Goal: Ask a question

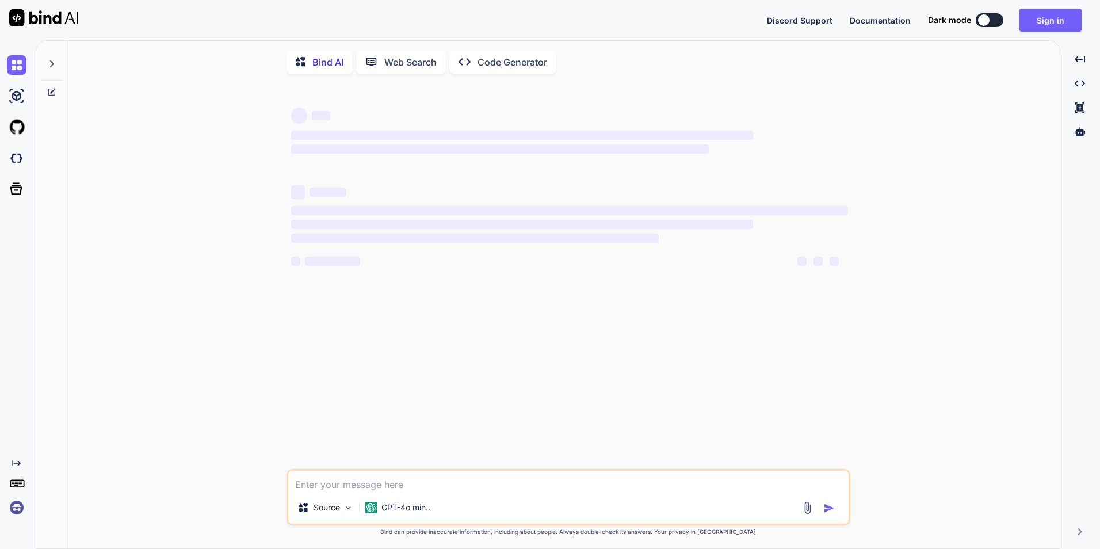
type textarea "x"
click at [372, 484] on textarea at bounding box center [568, 481] width 561 height 21
type textarea "p"
type textarea "x"
type textarea "pa"
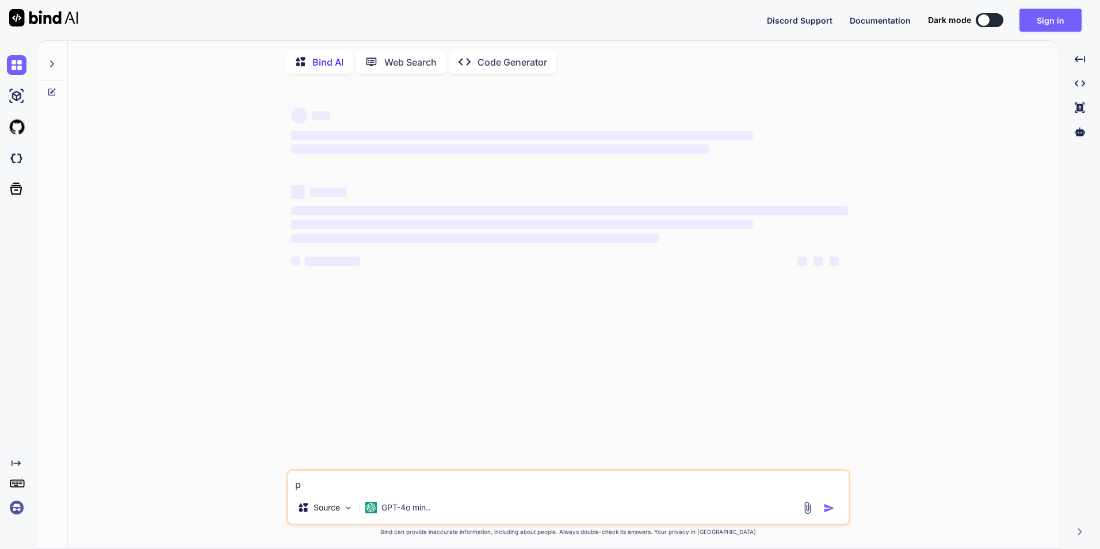
type textarea "x"
type textarea "p"
type textarea "x"
type textarea "i"
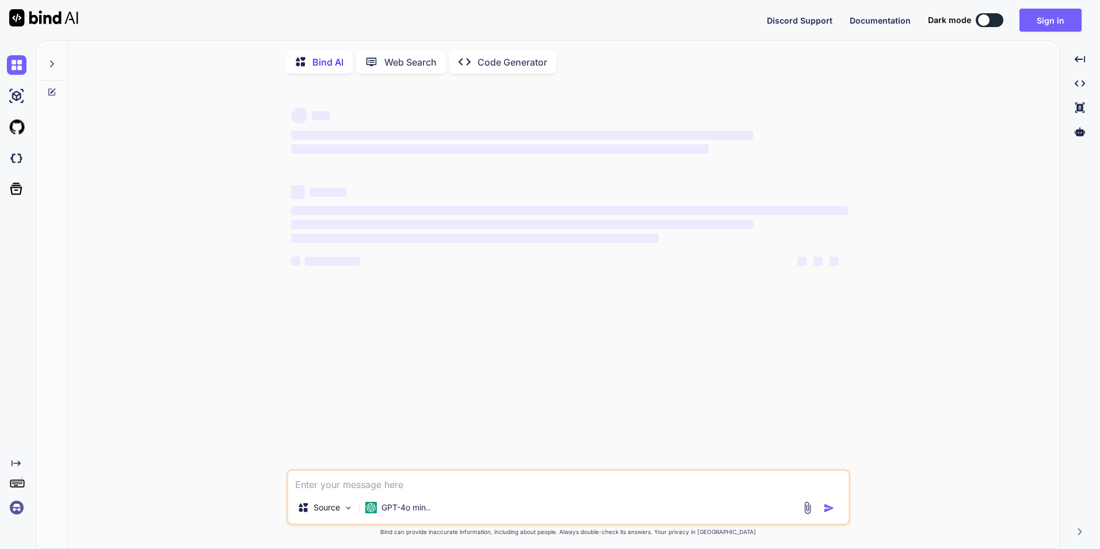
type textarea "x"
type textarea "i"
type textarea "x"
type textarea "i h"
type textarea "x"
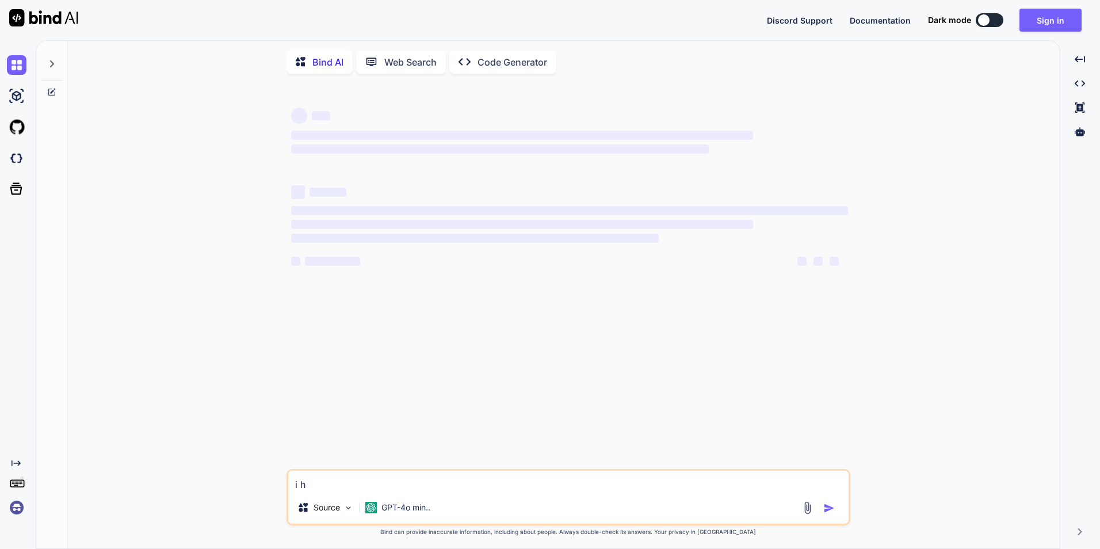
type textarea "i ha"
type textarea "x"
type textarea "i hav"
type textarea "x"
type textarea "i have"
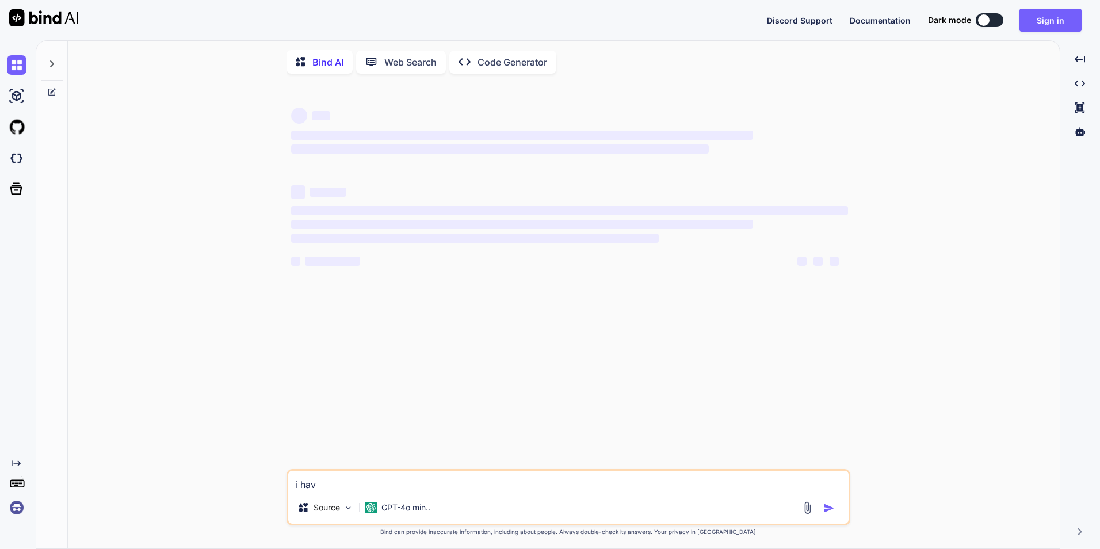
type textarea "x"
type textarea "i have"
type textarea "x"
type textarea "i have t"
type textarea "x"
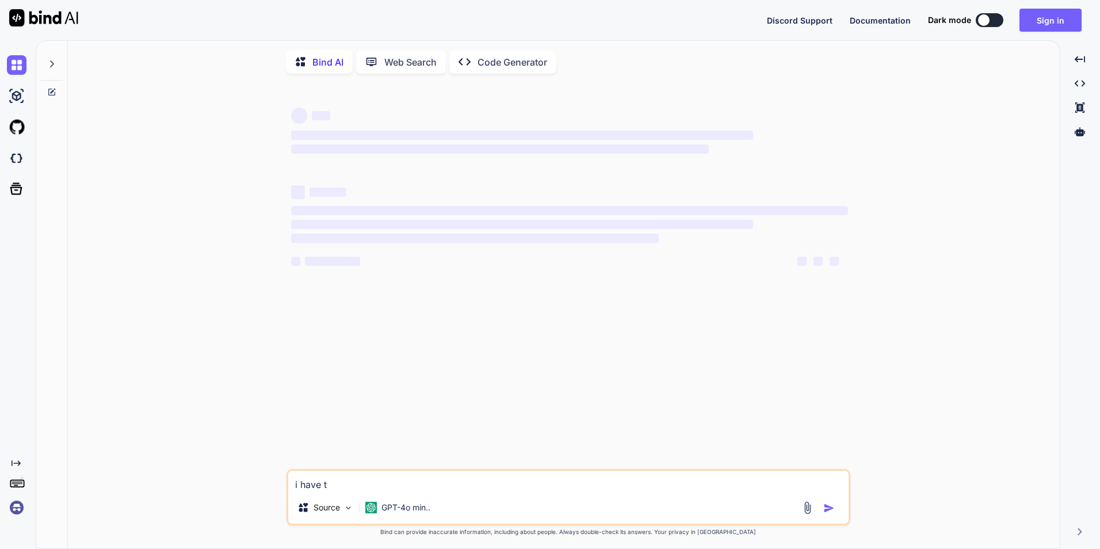
type textarea "i have to"
type textarea "x"
type textarea "i have to"
type textarea "x"
type textarea "i have to a"
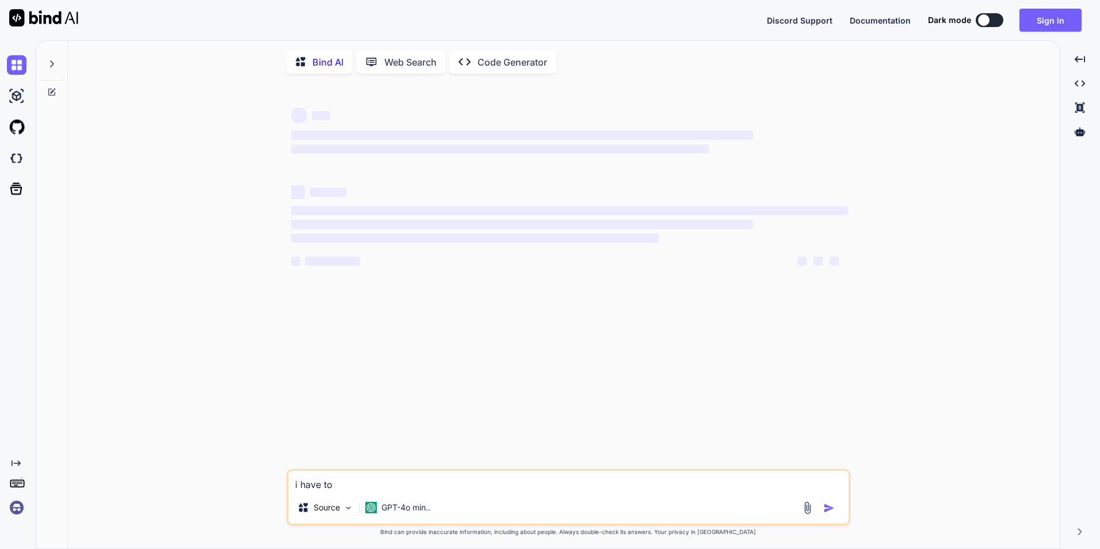
type textarea "x"
type textarea "i have to ac"
type textarea "x"
type textarea "i have to acc"
type textarea "x"
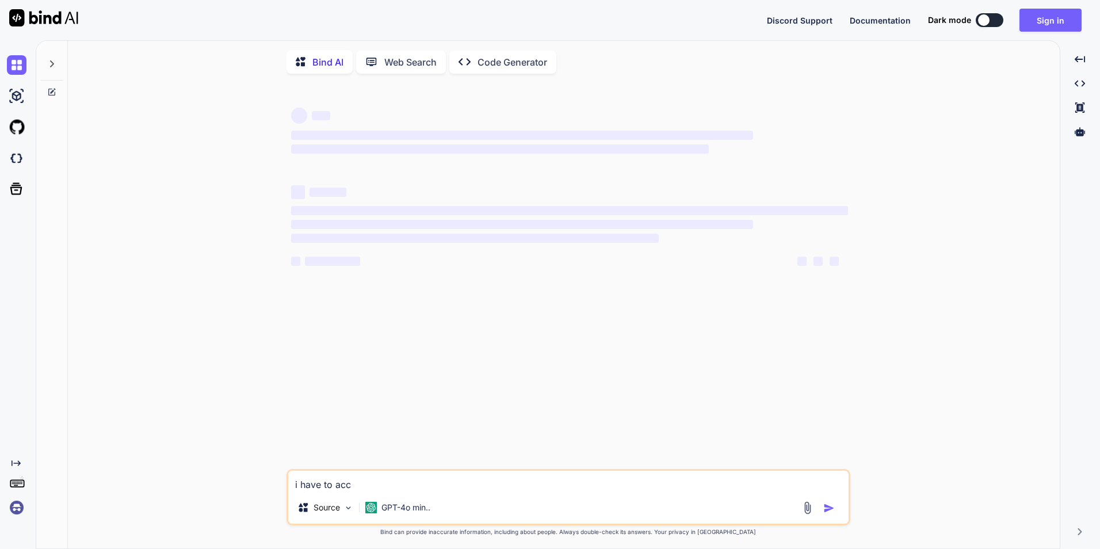
type textarea "i have to acco"
type textarea "x"
type textarea "i have to accou"
type textarea "x"
type textarea "i have to accoun"
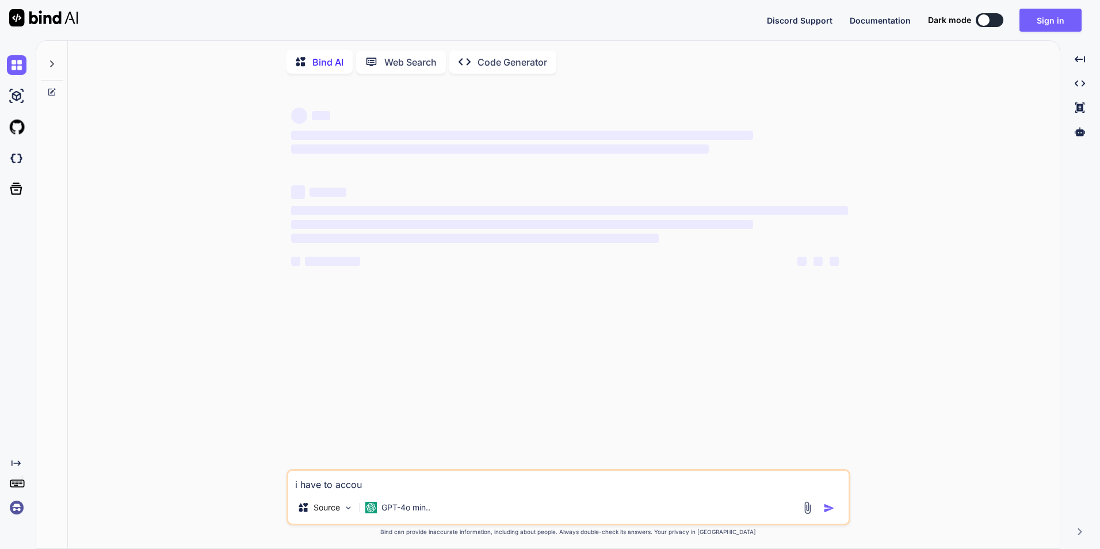
type textarea "x"
type textarea "i have to account"
type textarea "x"
type textarea "i have to account"
type textarea "x"
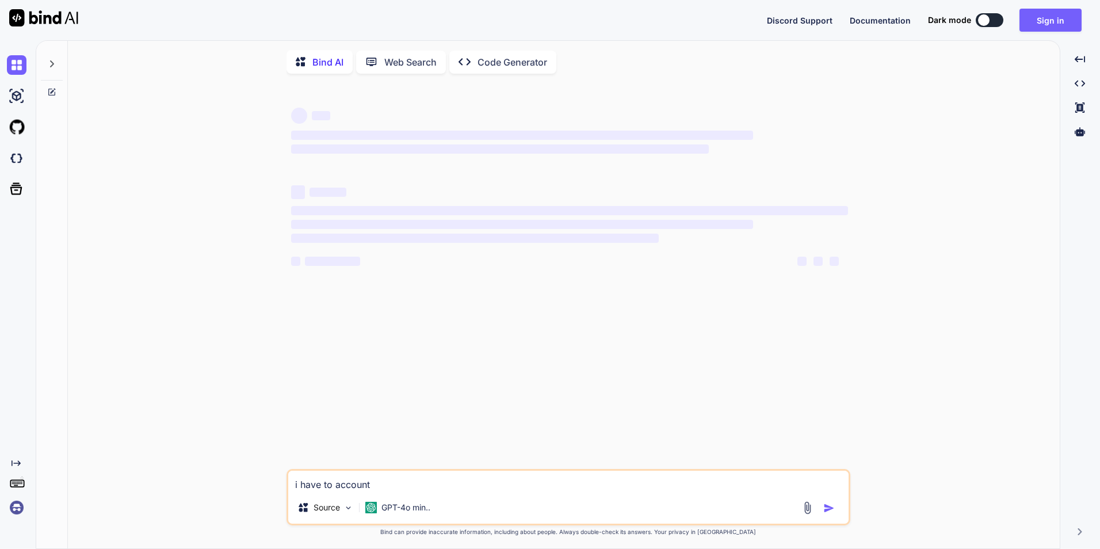
type textarea "i have to account s"
type textarea "x"
type textarea "i have to account st"
type textarea "x"
type textarea "i have to account str"
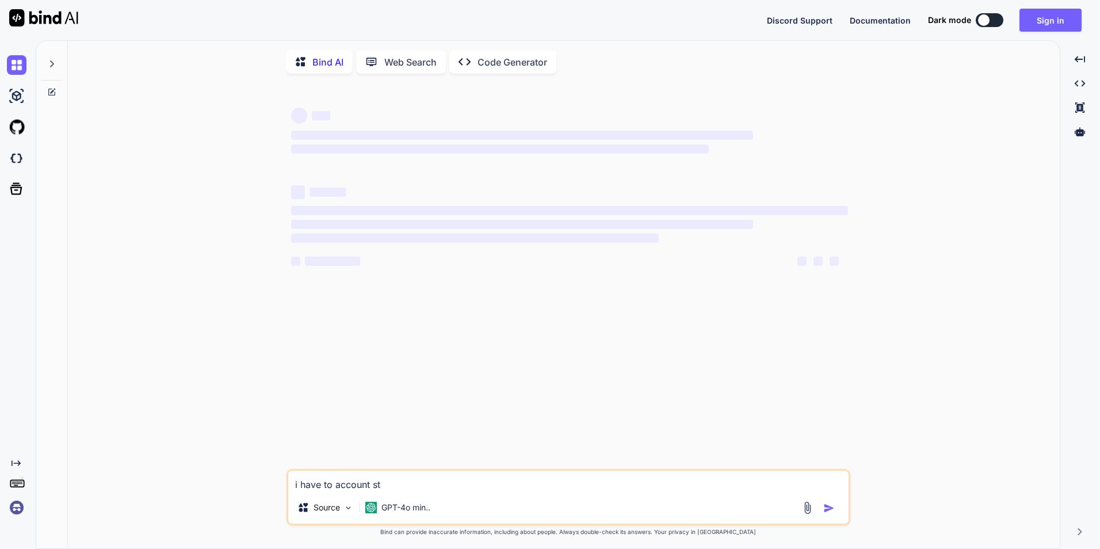
type textarea "x"
type textarea "i have to account stri"
type textarea "x"
type textarea "i have to account strip"
type textarea "x"
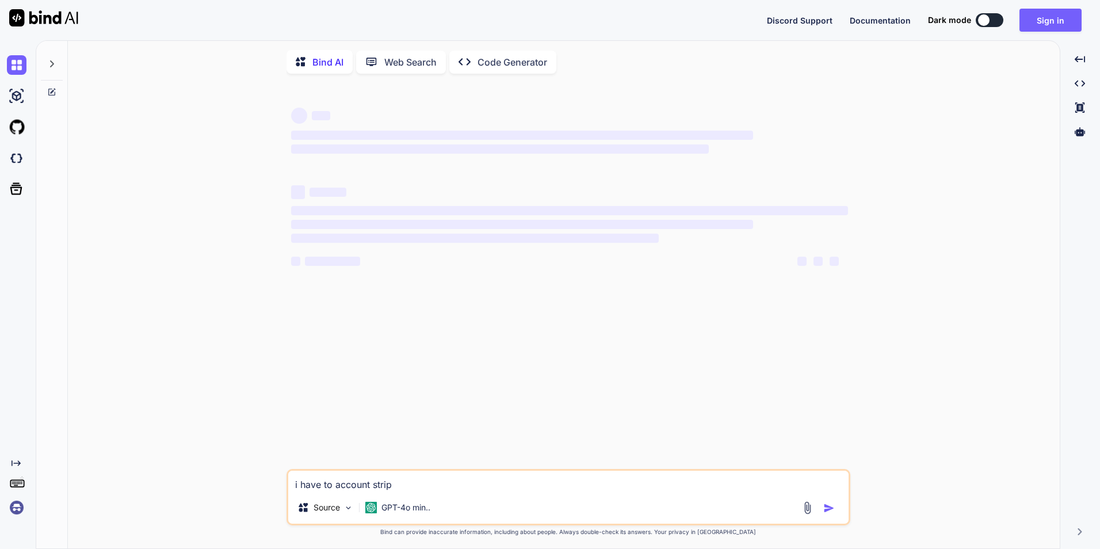
type textarea "i have to account stripe"
type textarea "x"
type textarea "i have to account stripe"
type textarea "x"
type textarea "i have to account stripe i"
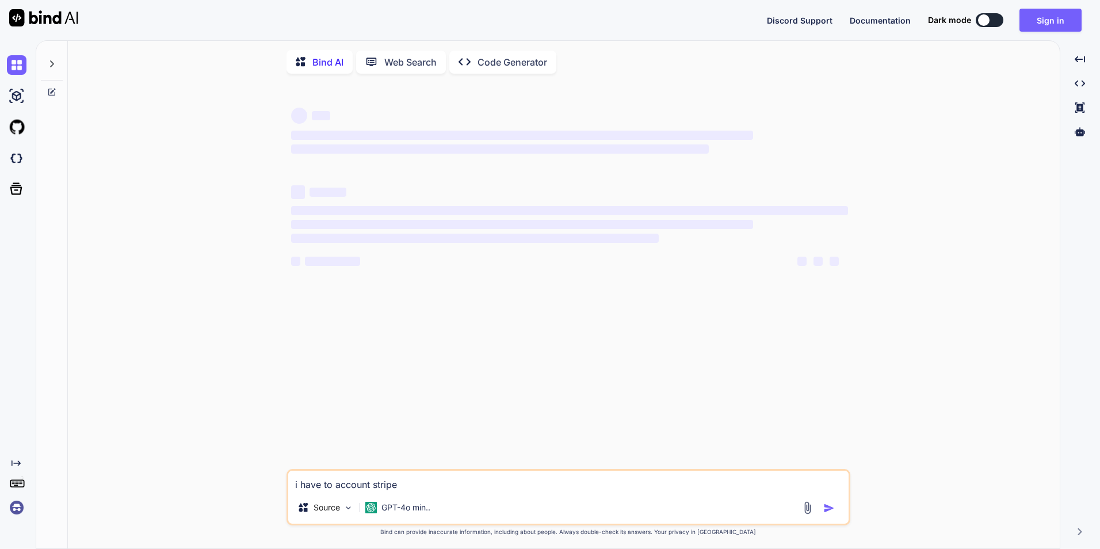
type textarea "x"
type textarea "i have to account stripe i"
type textarea "x"
type textarea "i have to account stripe i w"
type textarea "x"
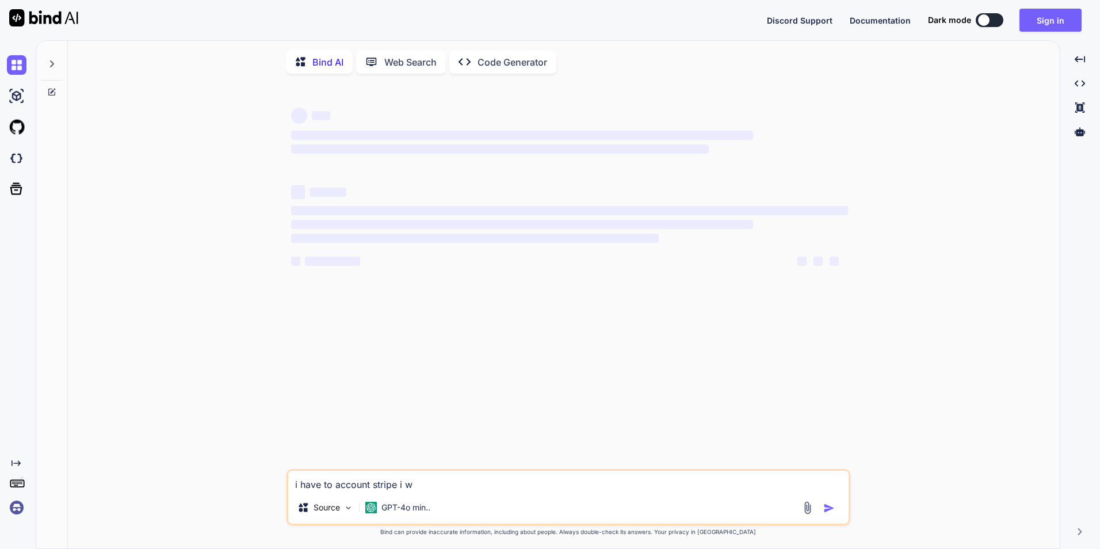
type textarea "i have to account stripe i wa"
type textarea "x"
type textarea "i have to account stripe i wan"
type textarea "x"
type textarea "i have to account stripe i want"
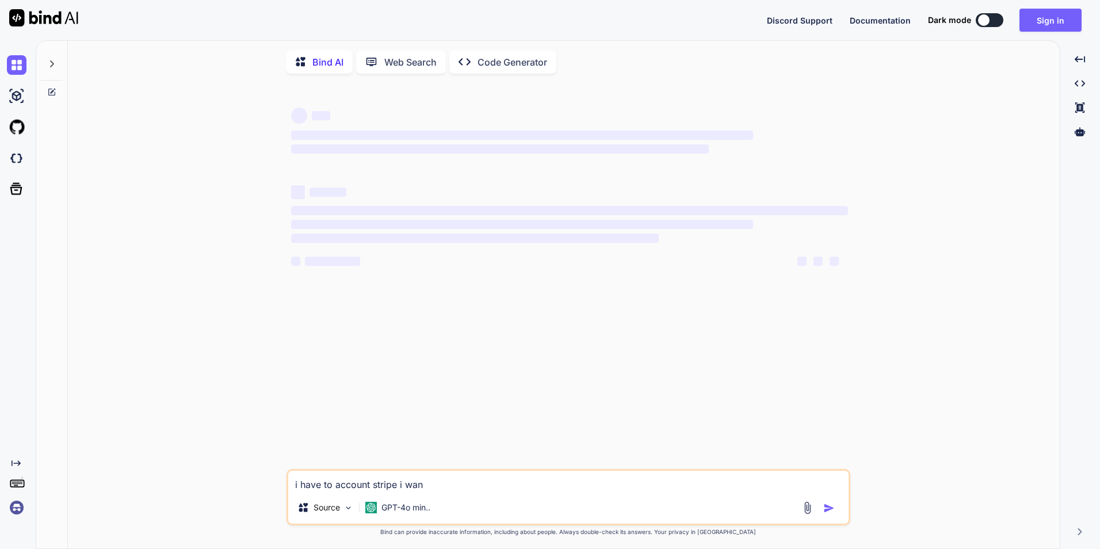
type textarea "x"
type textarea "i have to account stripe i want"
type textarea "x"
type textarea "i have to account stripe i want o"
type textarea "x"
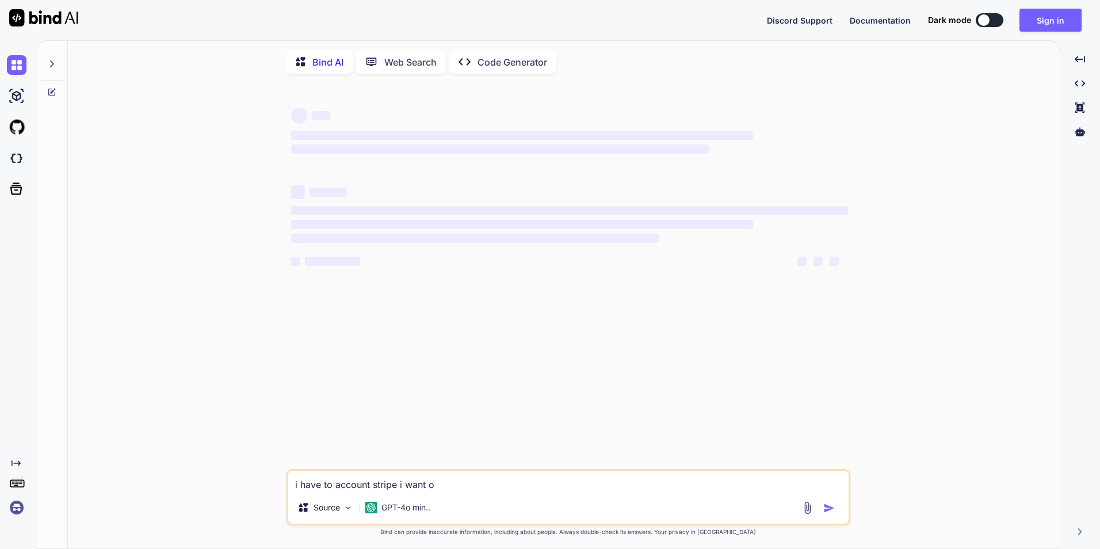
type textarea "i have to account stripe i want on"
type textarea "x"
type textarea "i have to account stripe i want one"
type textarea "x"
type textarea "i have to account stripe i want one"
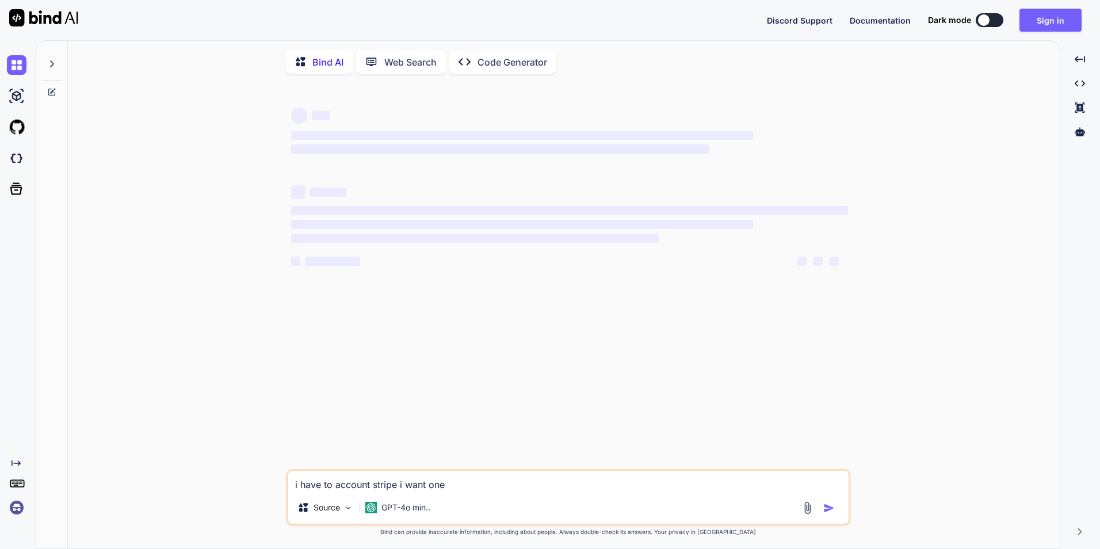
type textarea "x"
type textarea "i have to account stripe i want one a"
type textarea "x"
type textarea "i have to account stripe i want one ac"
type textarea "x"
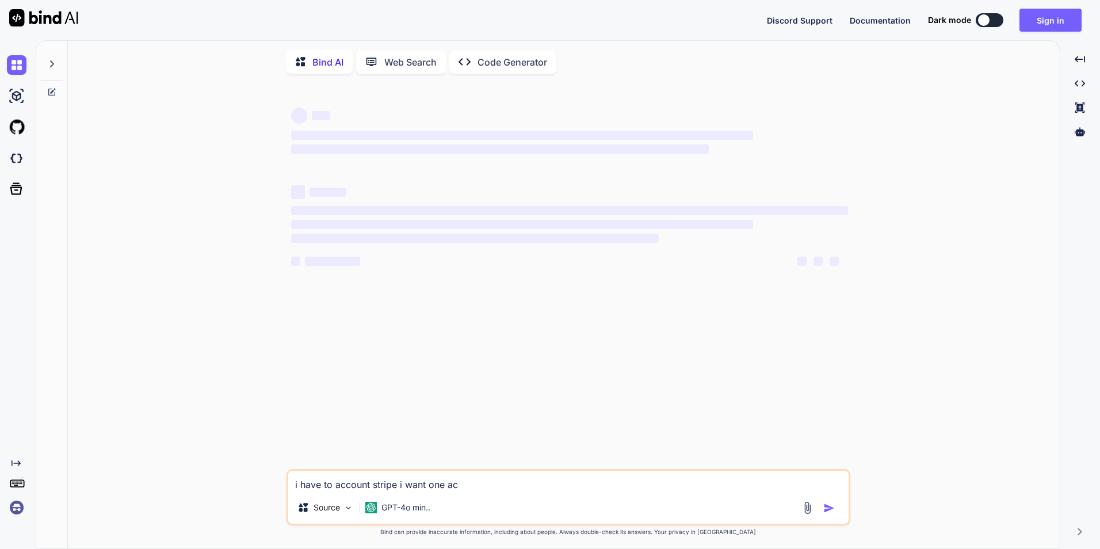
type textarea "i have to account stripe i want one acc"
type textarea "x"
type textarea "i have to account stripe i want one acco"
type textarea "x"
type textarea "i have to account stripe i want one accou"
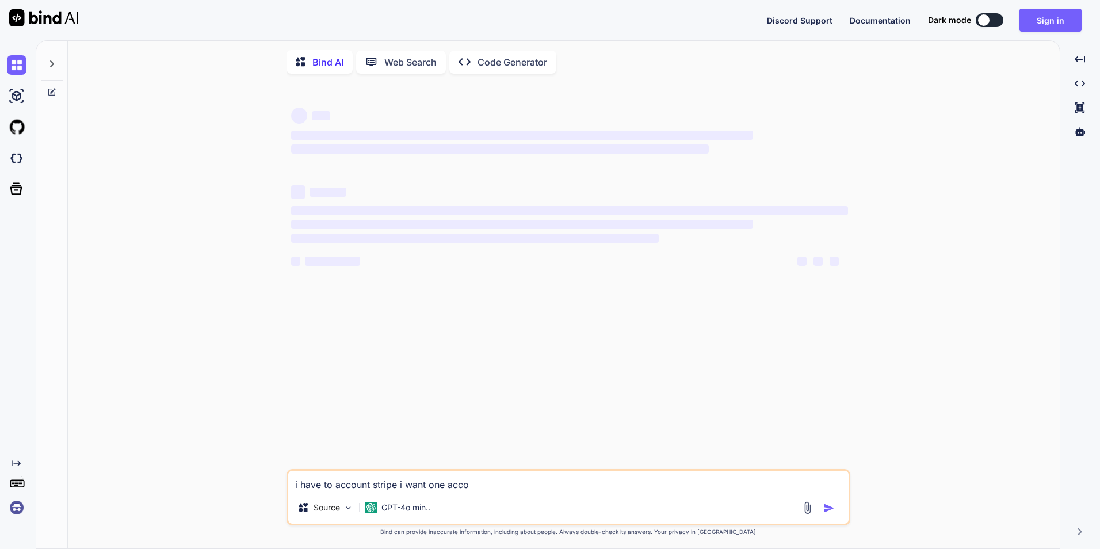
type textarea "x"
type textarea "i have to account stripe i want one accoun"
type textarea "x"
type textarea "i have to account stripe i want one account"
type textarea "x"
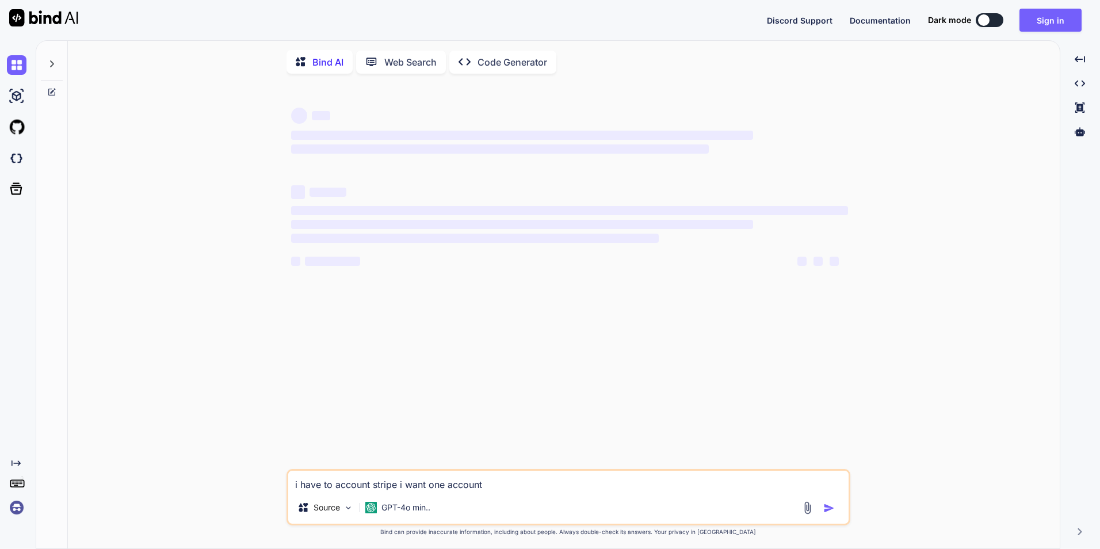
type textarea "i have to account stripe i want one account"
type textarea "x"
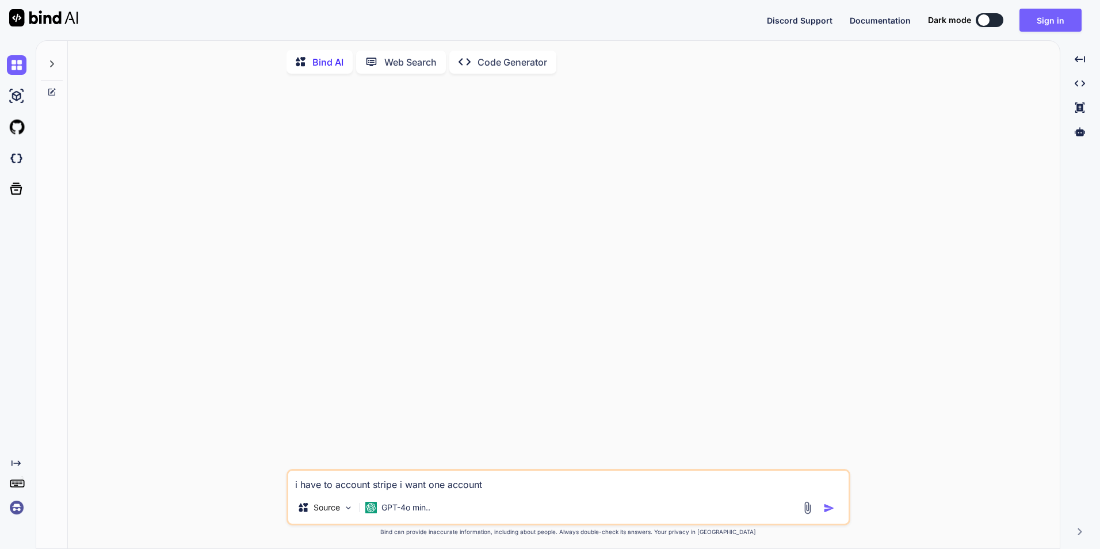
type textarea "i have to account stripe i want one account d"
type textarea "x"
type textarea "i have to account stripe i want one account da"
type textarea "x"
type textarea "i have to account stripe i want one account dat"
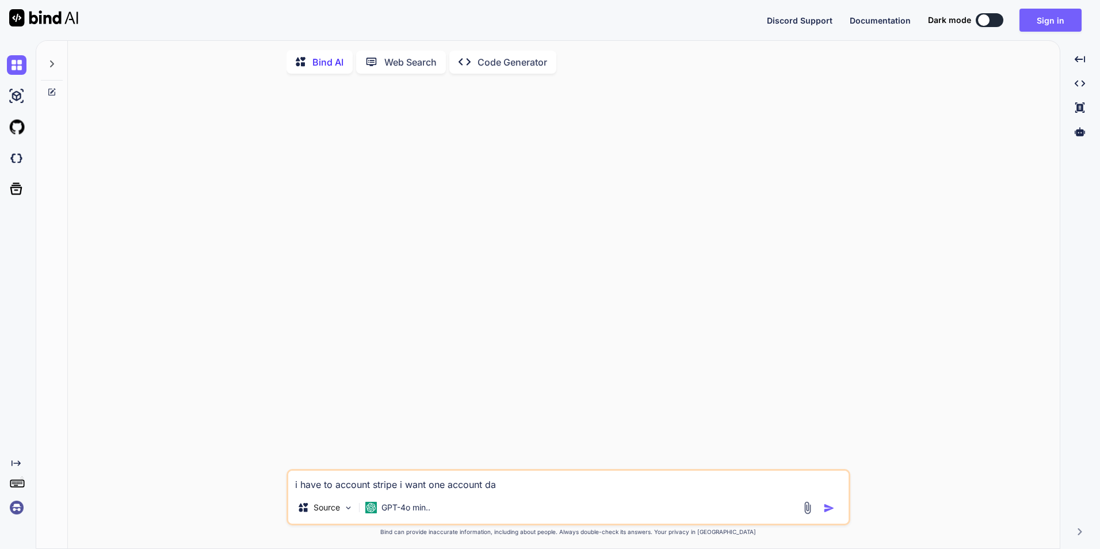
type textarea "x"
type textarea "i have to account stripe i want one account data"
type textarea "x"
type textarea "i have to account stripe i want one account data"
type textarea "x"
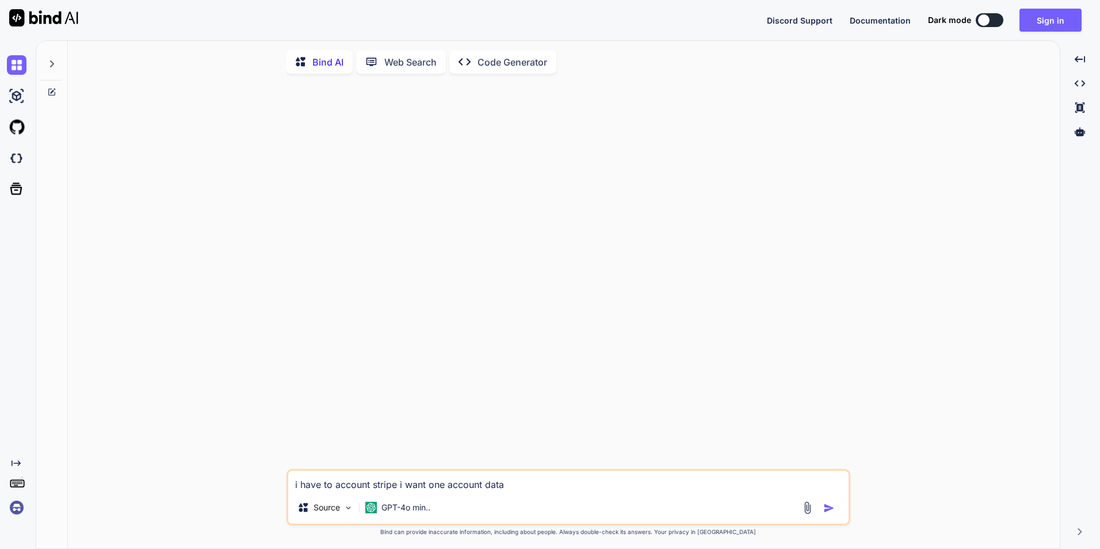
type textarea "i have to account stripe i want one account data t"
type textarea "x"
type textarea "i have to account stripe i want one account data to"
type textarea "x"
type textarea "i have to account stripe i want one account data to"
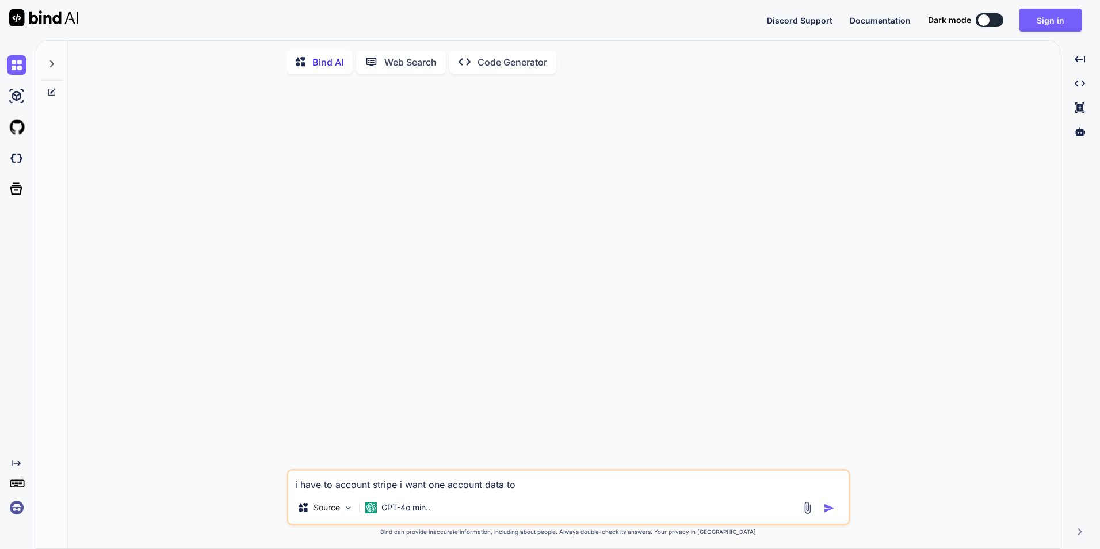
type textarea "x"
click at [331, 485] on textarea "i have to account stripe i want one account data to" at bounding box center [568, 481] width 561 height 21
type textarea "i have t account stripe i want one account data to"
type textarea "x"
type textarea "i have tw account stripe i want one account data to"
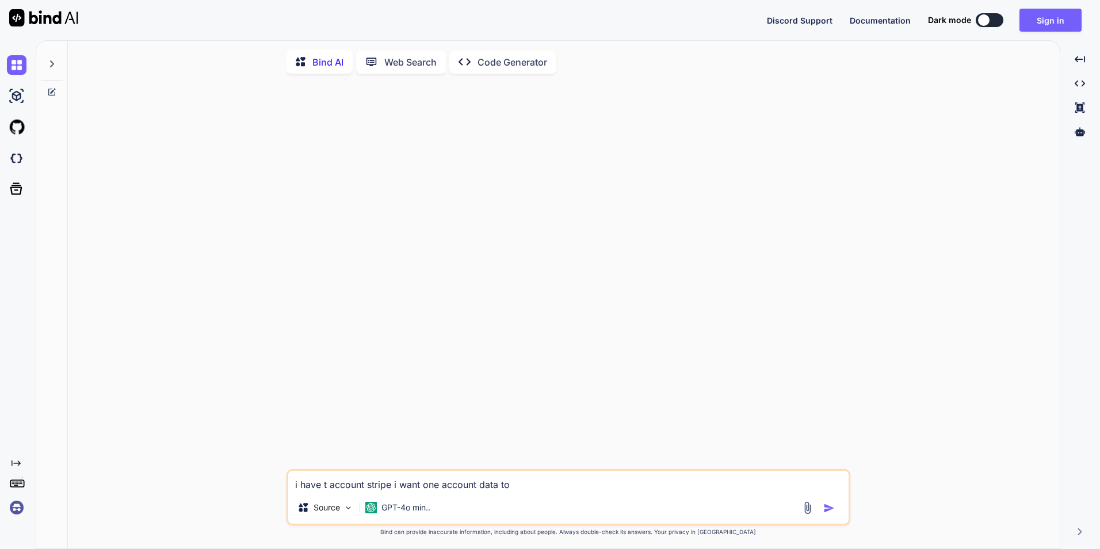
type textarea "x"
type textarea "i have two account stripe i want one account data to"
type textarea "x"
type textarea "i have two account stripe i want one account data to"
type textarea "x"
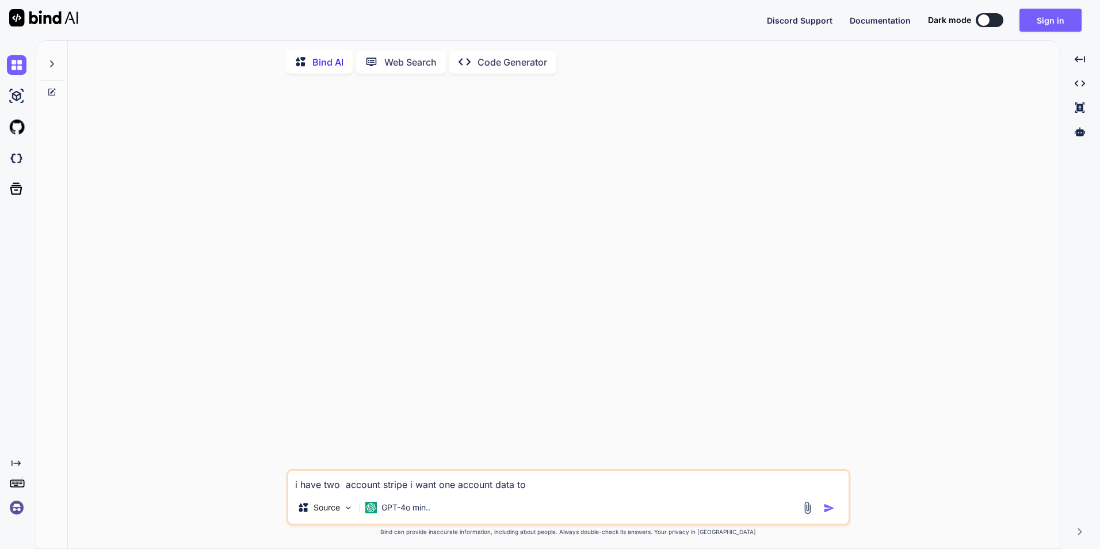
click at [556, 485] on textarea "i have two account stripe i want one account data to" at bounding box center [568, 481] width 561 height 21
click at [383, 487] on textarea "i have two account stripe i want one account data to" at bounding box center [568, 481] width 561 height 21
type textarea "i have two account ostripe i want one account data to"
type textarea "x"
type textarea "i have two account ofstripe i want one account data to"
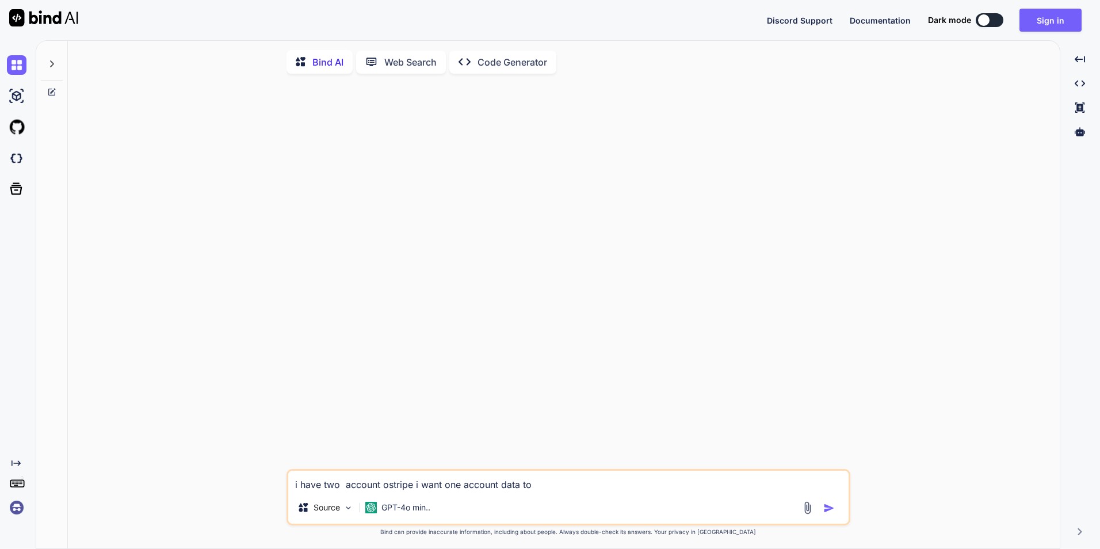
type textarea "x"
type textarea "i have two account of stripe i want one account data to"
type textarea "x"
click at [547, 487] on textarea "i have two account of stripe i want one account data to" at bounding box center [568, 481] width 561 height 21
type textarea "i have two account of stripe i want one account data to n"
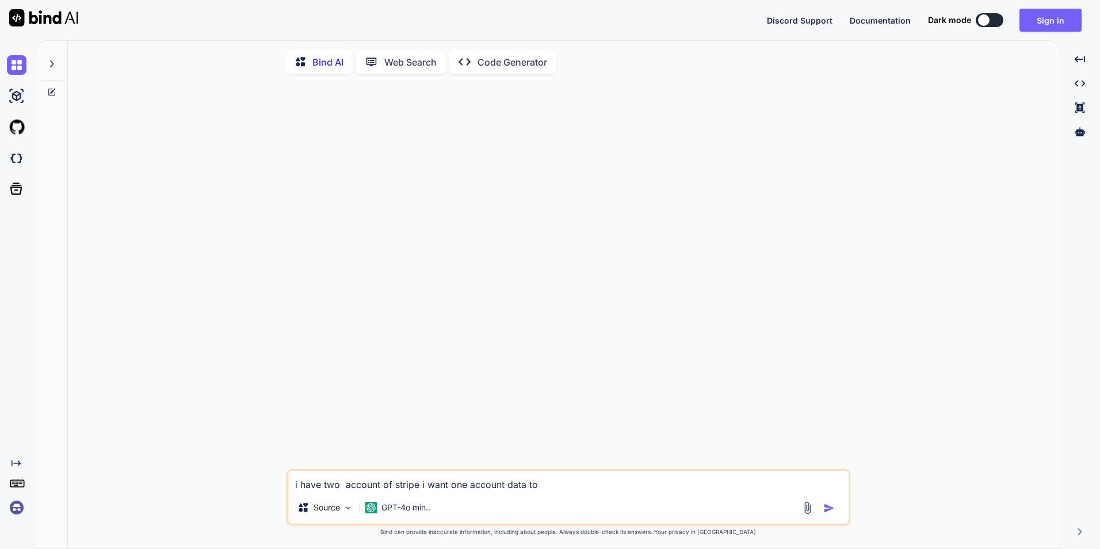
type textarea "x"
type textarea "i have two account of stripe i want one account data to ne"
type textarea "x"
type textarea "i have two account of stripe i want one account data to new"
type textarea "x"
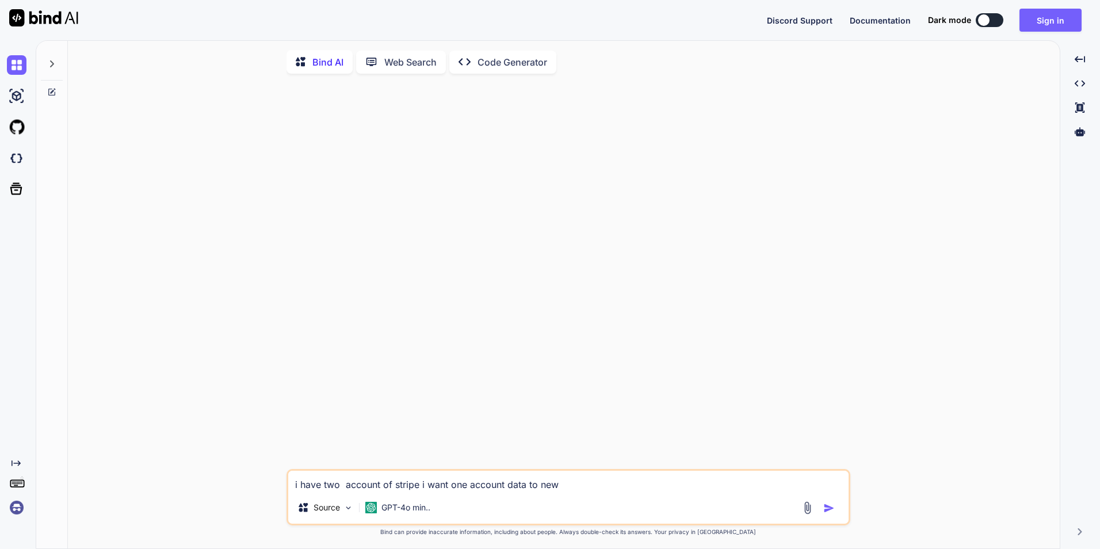
type textarea "i have two account of stripe i want one account data to new"
type textarea "x"
type textarea "i have two account of stripe i want one account data to new"
type textarea "x"
type textarea "i have two account of stripe i want one account data to ne"
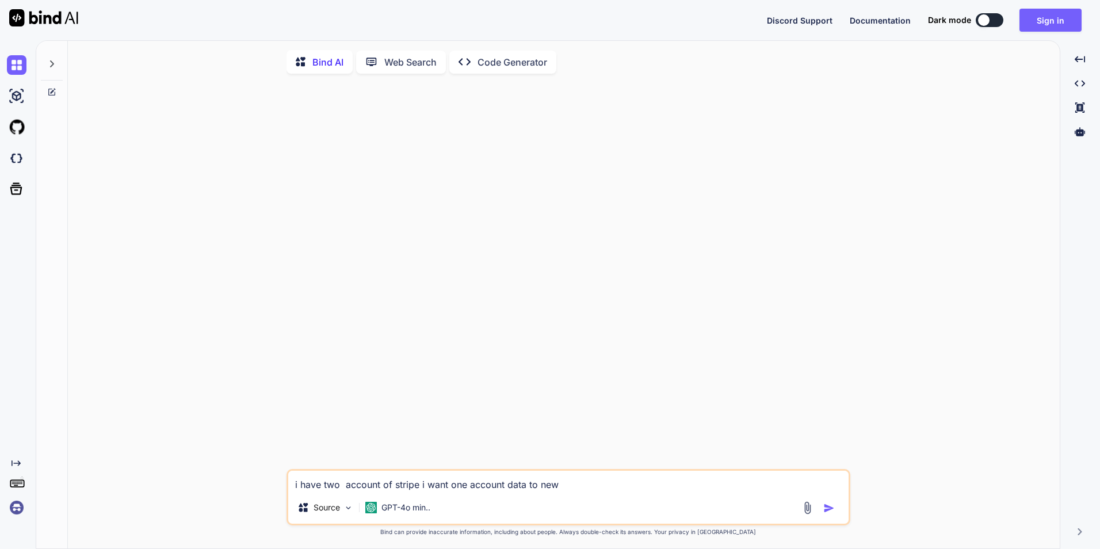
type textarea "x"
type textarea "i have two account of stripe i want one account data to n"
type textarea "x"
type textarea "i have two account of stripe i want one account data to"
type textarea "x"
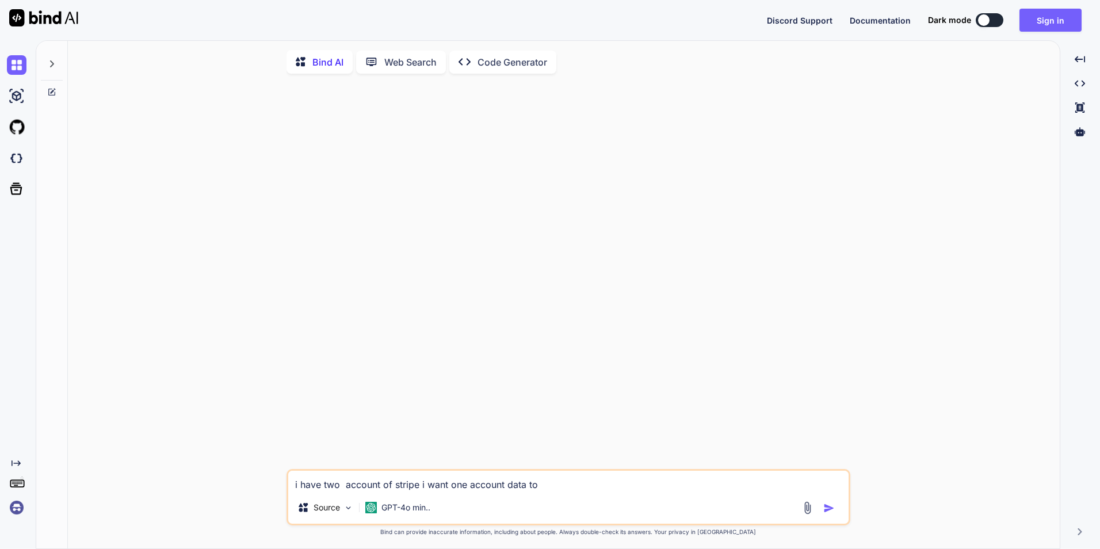
type textarea "i have two account of stripe i want one account data to"
type textarea "x"
type textarea "i have two account of stripe i want one account data t"
type textarea "x"
type textarea "i have two account of stripe i want one account data"
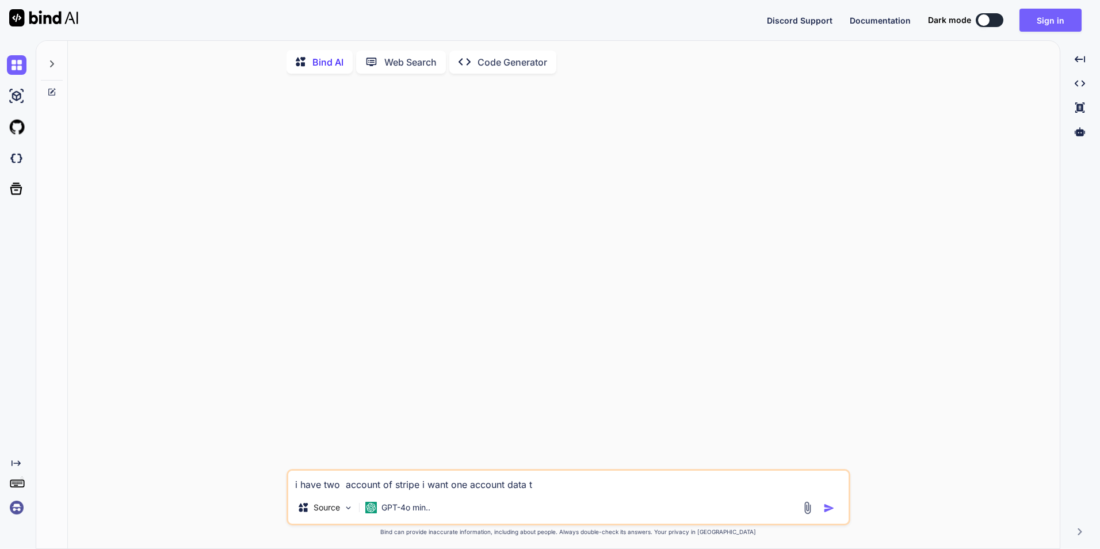
type textarea "x"
type textarea "i have two account of stripe i want one account data"
type textarea "x"
type textarea "i have two account of stripe i want one account dat"
type textarea "x"
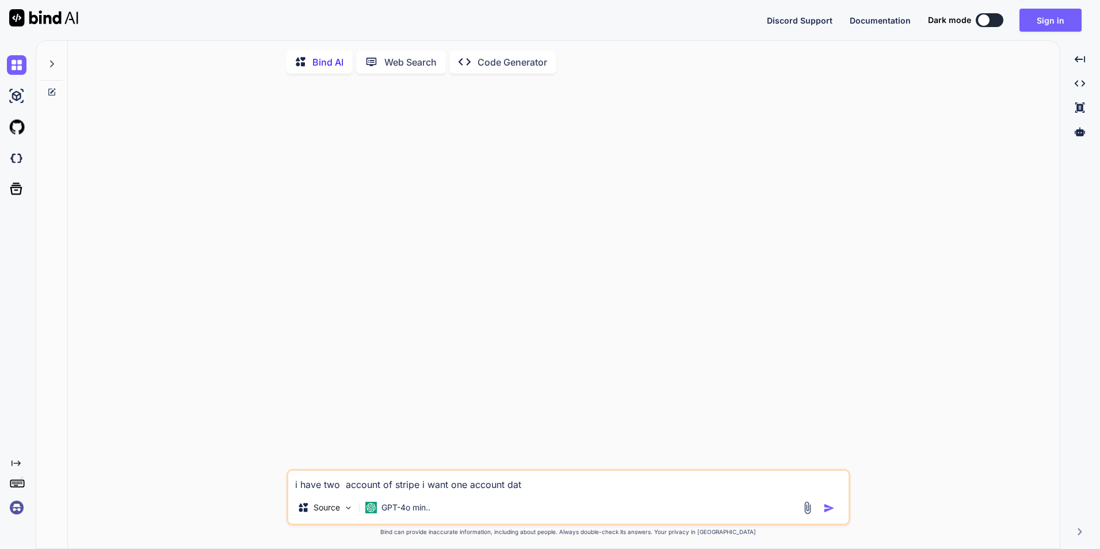
type textarea "i have two account of stripe i want one account da"
type textarea "x"
type textarea "i have two account of stripe i want one account d"
type textarea "x"
type textarea "i have two account of stripe i want one account"
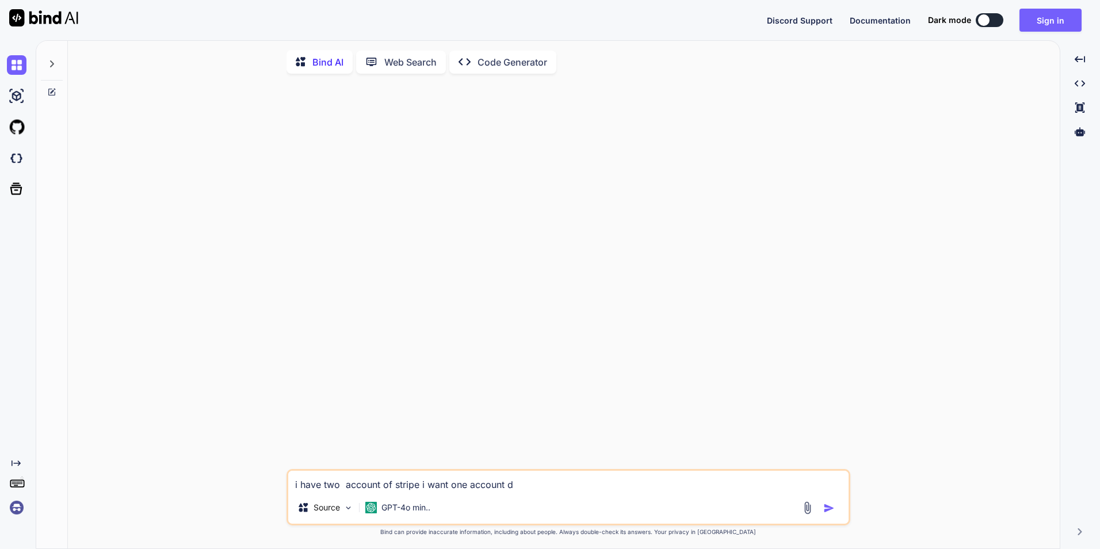
type textarea "x"
type textarea "i have two account of stripe i want one account"
type textarea "x"
type textarea "i have two account of stripe i want one accoun"
type textarea "x"
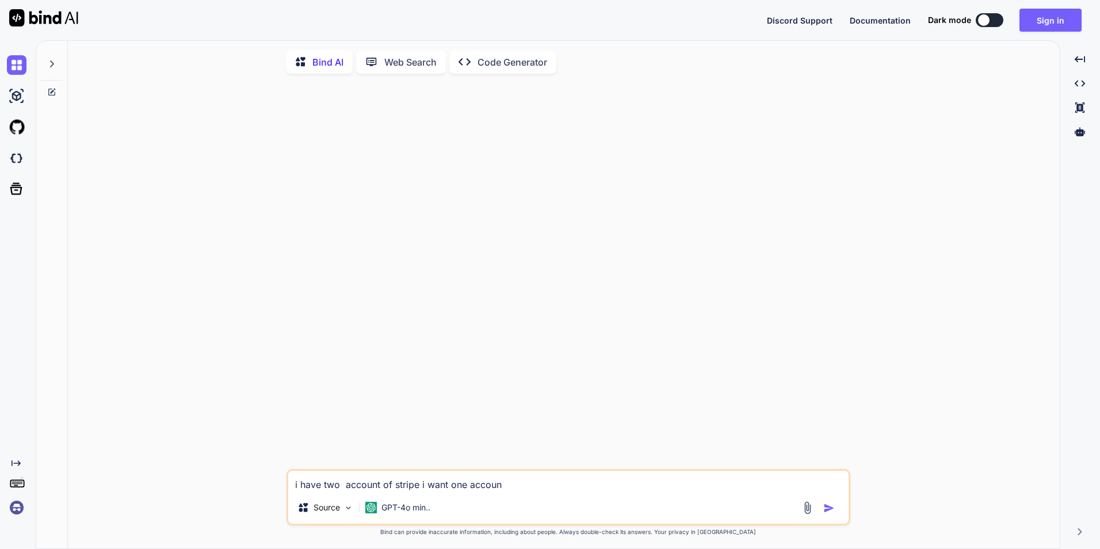
type textarea "i have two account of stripe i want one accou"
type textarea "x"
type textarea "i have two account of stripe i want one acco"
type textarea "x"
type textarea "i have two account of stripe i want one acc"
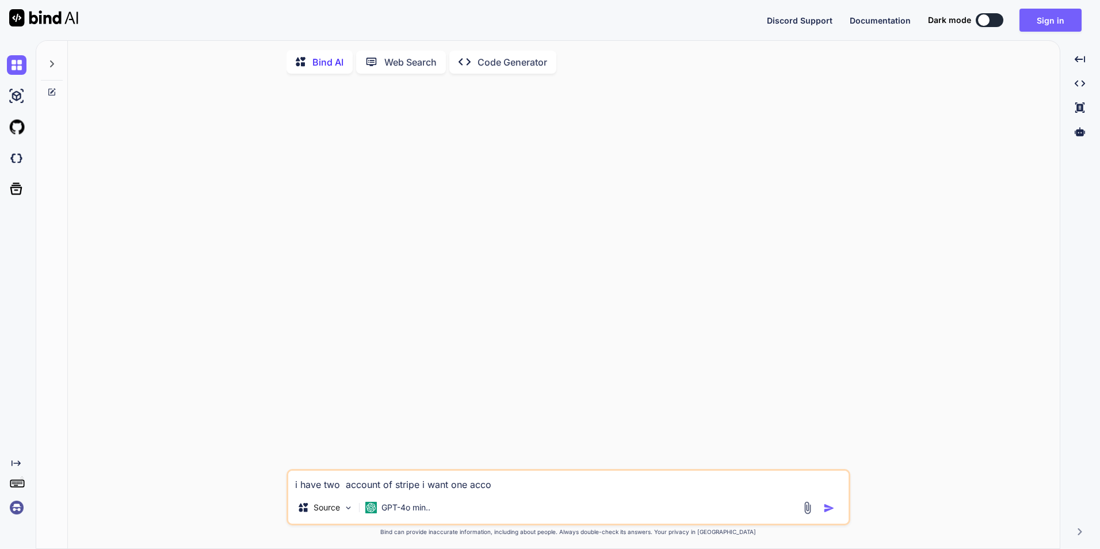
type textarea "x"
type textarea "i have two account of stripe i want one ac"
type textarea "x"
type textarea "i have two account of stripe i want one a"
type textarea "x"
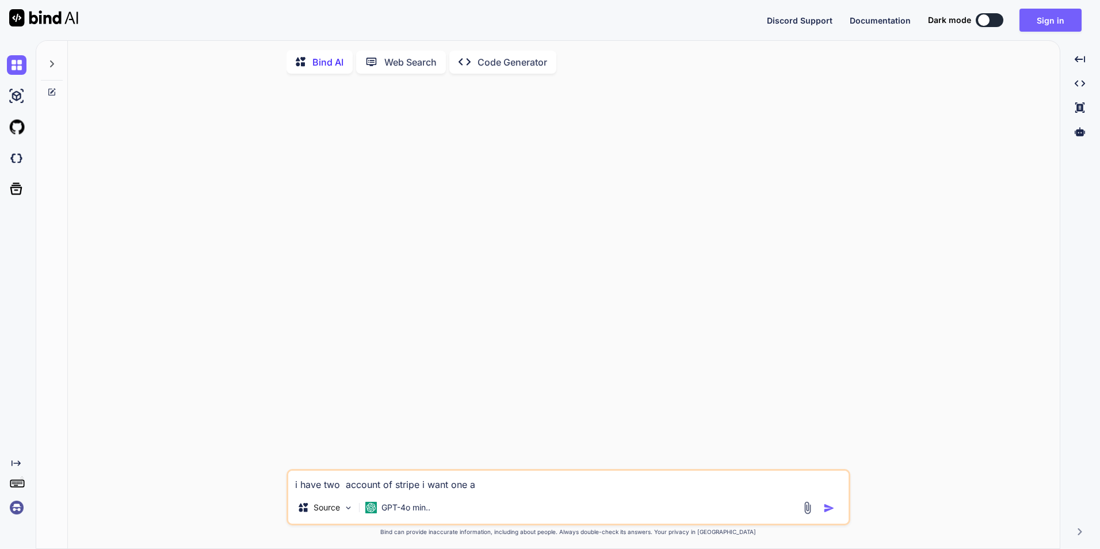
type textarea "i have two account of stripe i want one"
type textarea "x"
type textarea "i have two account of stripe i want one"
type textarea "x"
type textarea "i have two account of stripe i want on"
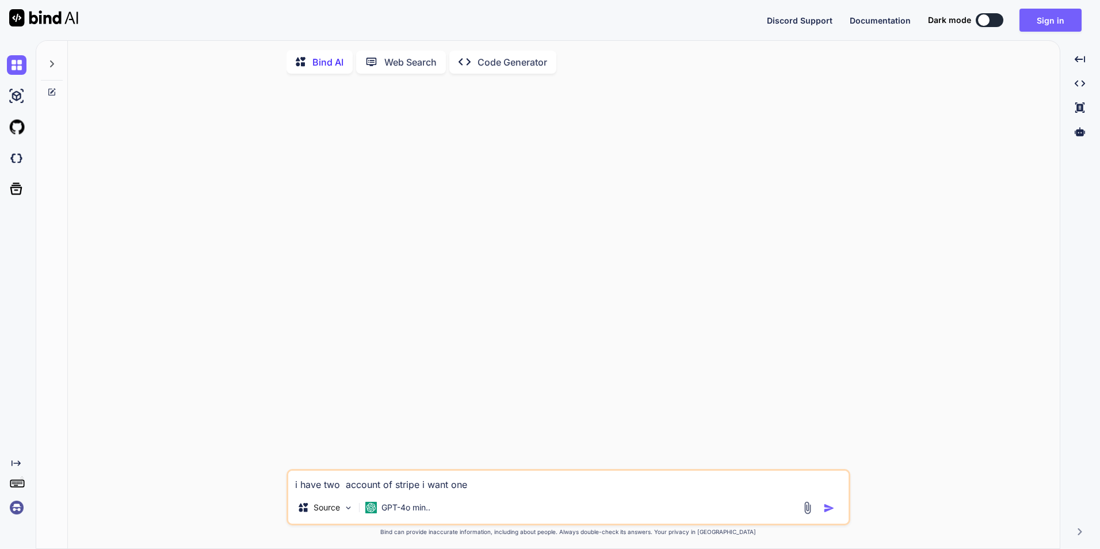
type textarea "x"
type textarea "i have two account of stripe i want o"
type textarea "x"
type textarea "i have two account of stripe i want"
type textarea "x"
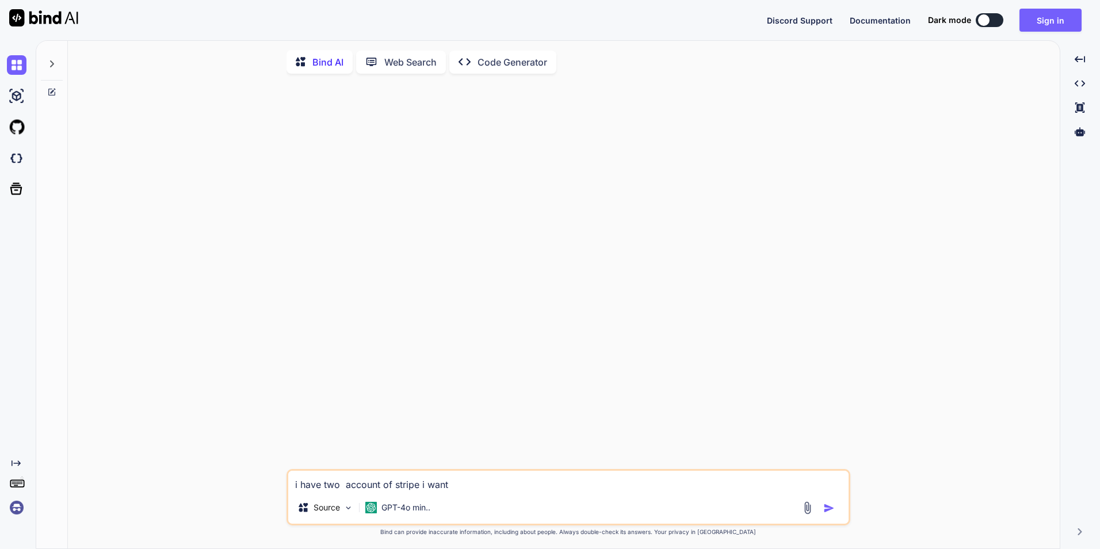
type textarea "i have two account of stripe i want t"
type textarea "x"
type textarea "i have two account of stripe i want tr"
type textarea "x"
type textarea "i have two account of stripe i want tra"
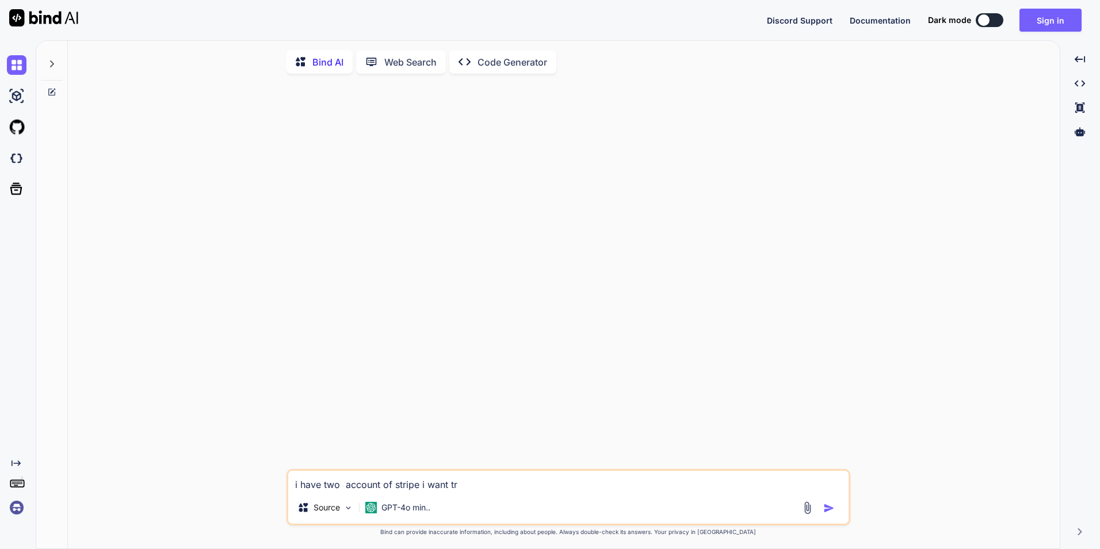
type textarea "x"
type textarea "i have two account of stripe i want [PERSON_NAME]"
type textarea "x"
type textarea "i have two account of stripe i want trans"
type textarea "x"
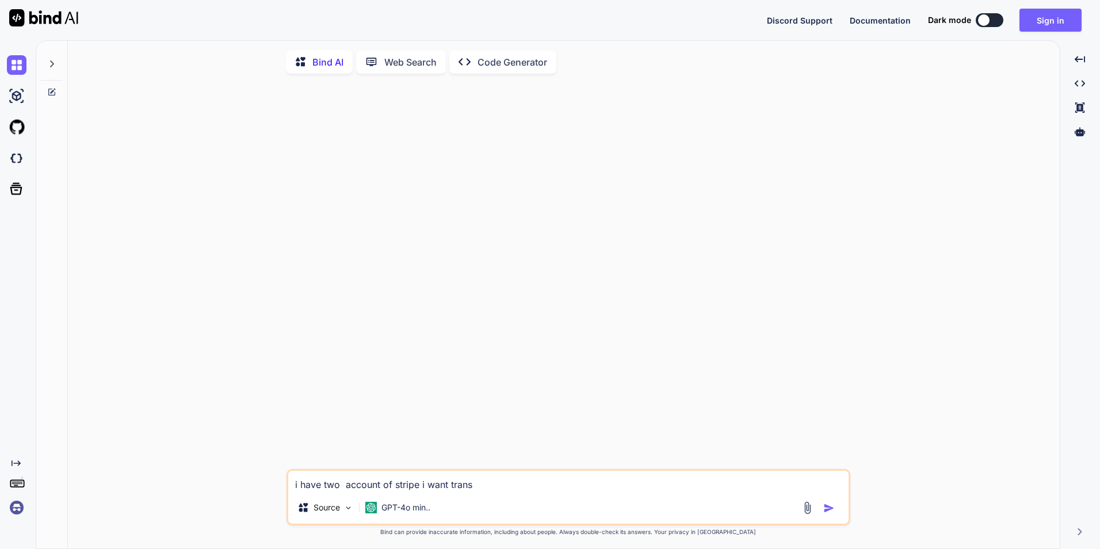
type textarea "i have two account of stripe i want transf"
type textarea "x"
type textarea "i have two account of stripe i want transfe"
type textarea "x"
type textarea "i have two account of stripe i want transfer"
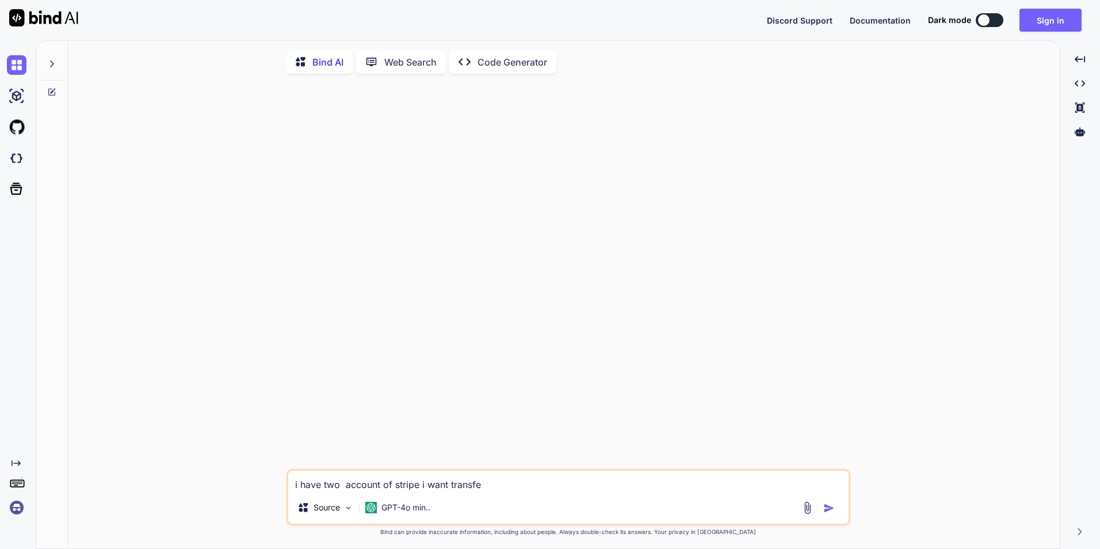
type textarea "x"
type textarea "i have two account of stripe i want transfer"
click at [825, 511] on img "button" at bounding box center [830, 508] width 12 height 12
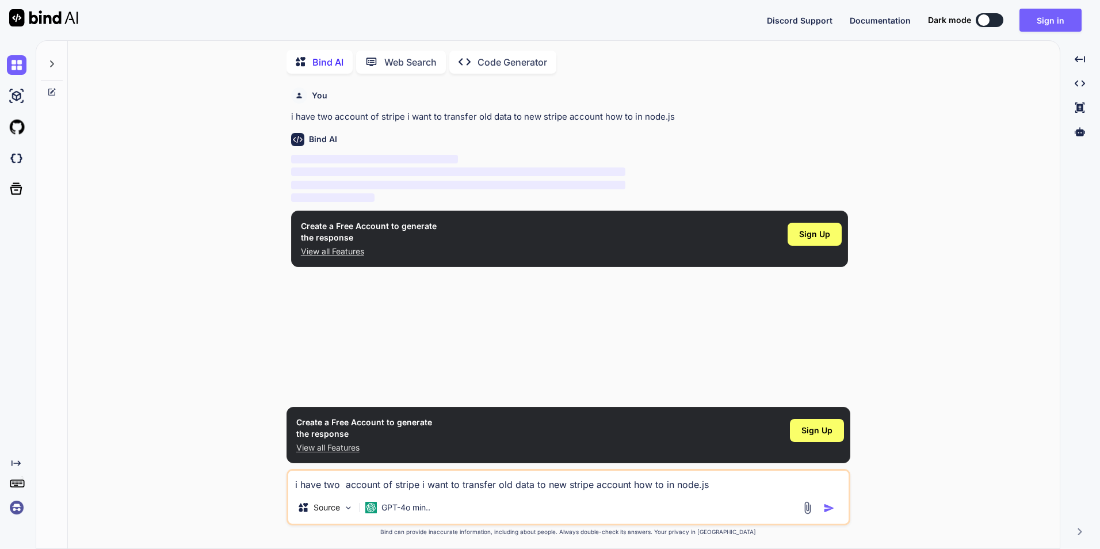
scroll to position [5, 0]
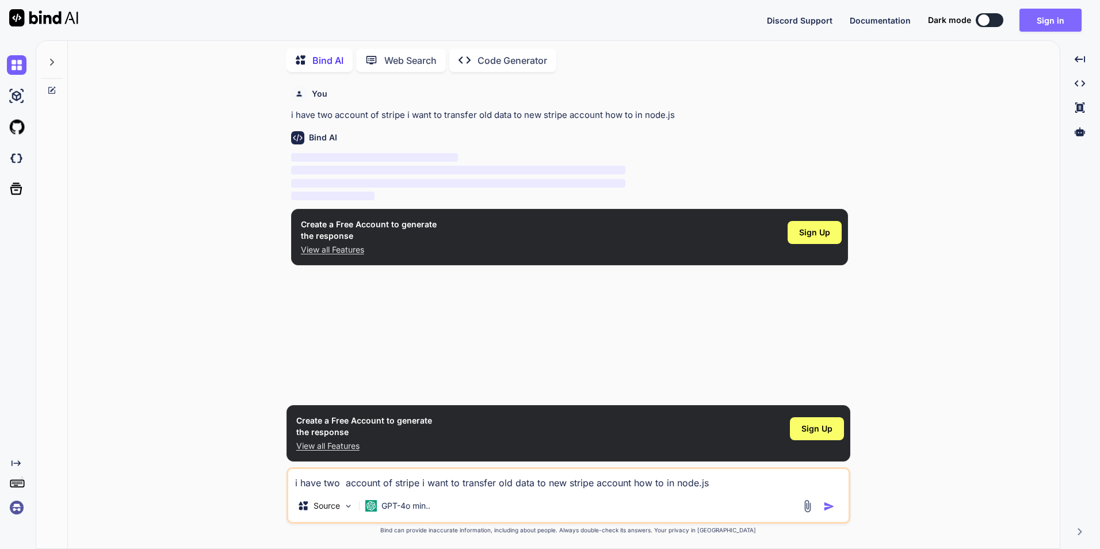
click at [1046, 21] on button "Sign in" at bounding box center [1051, 20] width 62 height 23
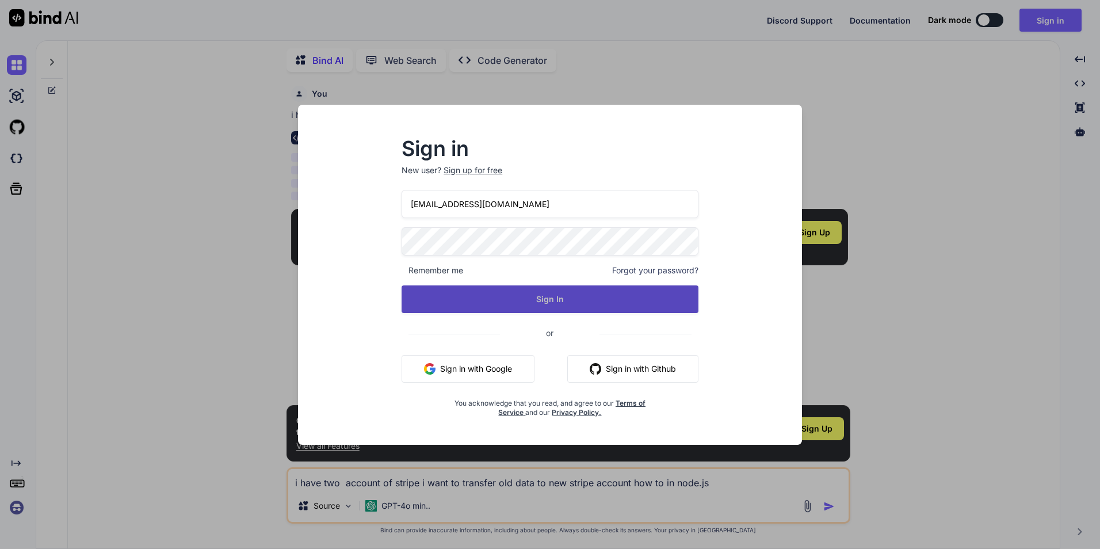
click at [547, 298] on button "Sign In" at bounding box center [550, 299] width 297 height 28
click at [550, 302] on button "Sign In" at bounding box center [550, 299] width 297 height 28
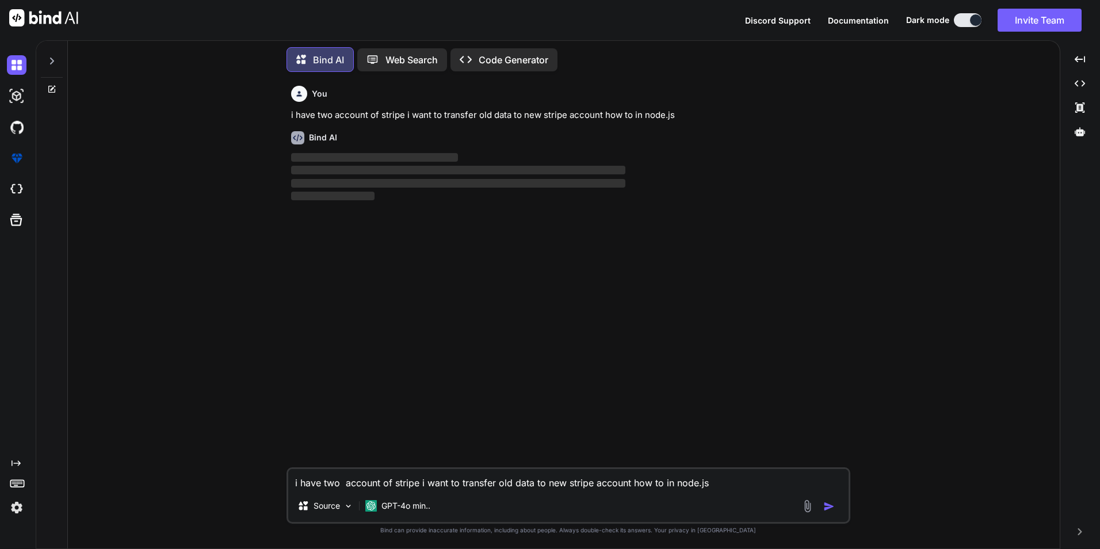
scroll to position [6, 0]
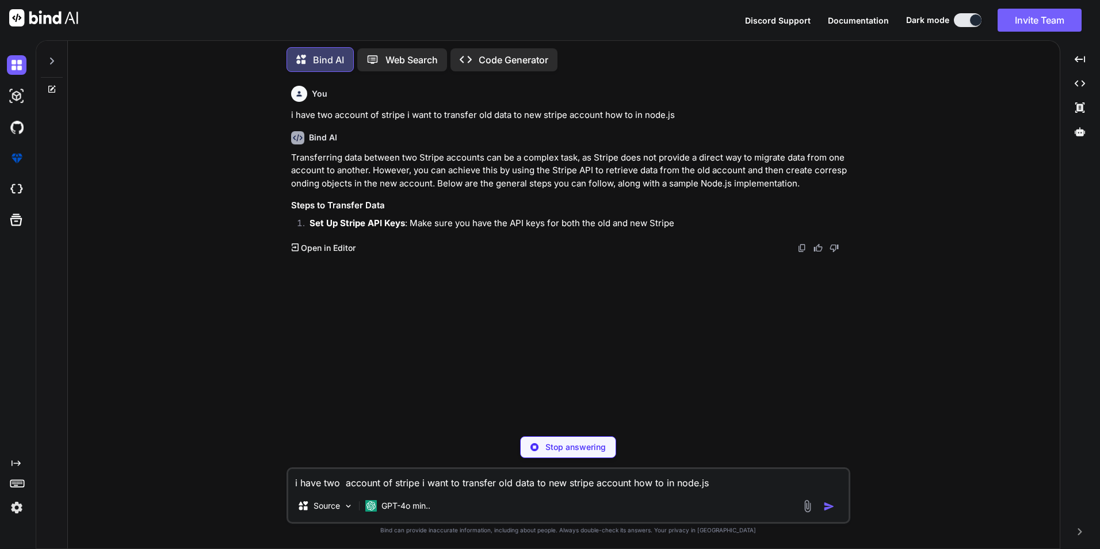
click at [959, 22] on button at bounding box center [968, 20] width 28 height 14
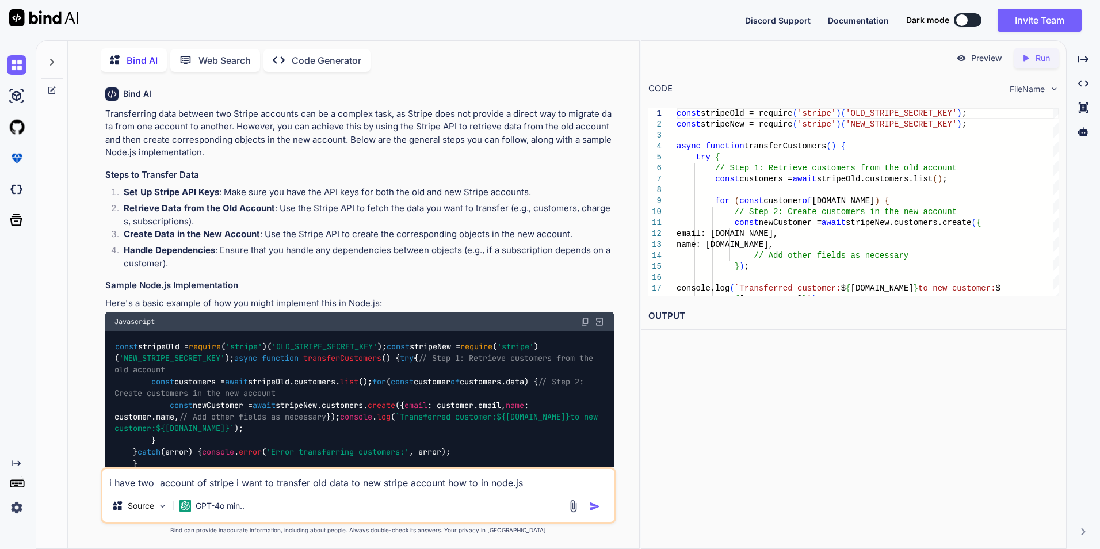
scroll to position [0, 0]
